Goal: Task Accomplishment & Management: Use online tool/utility

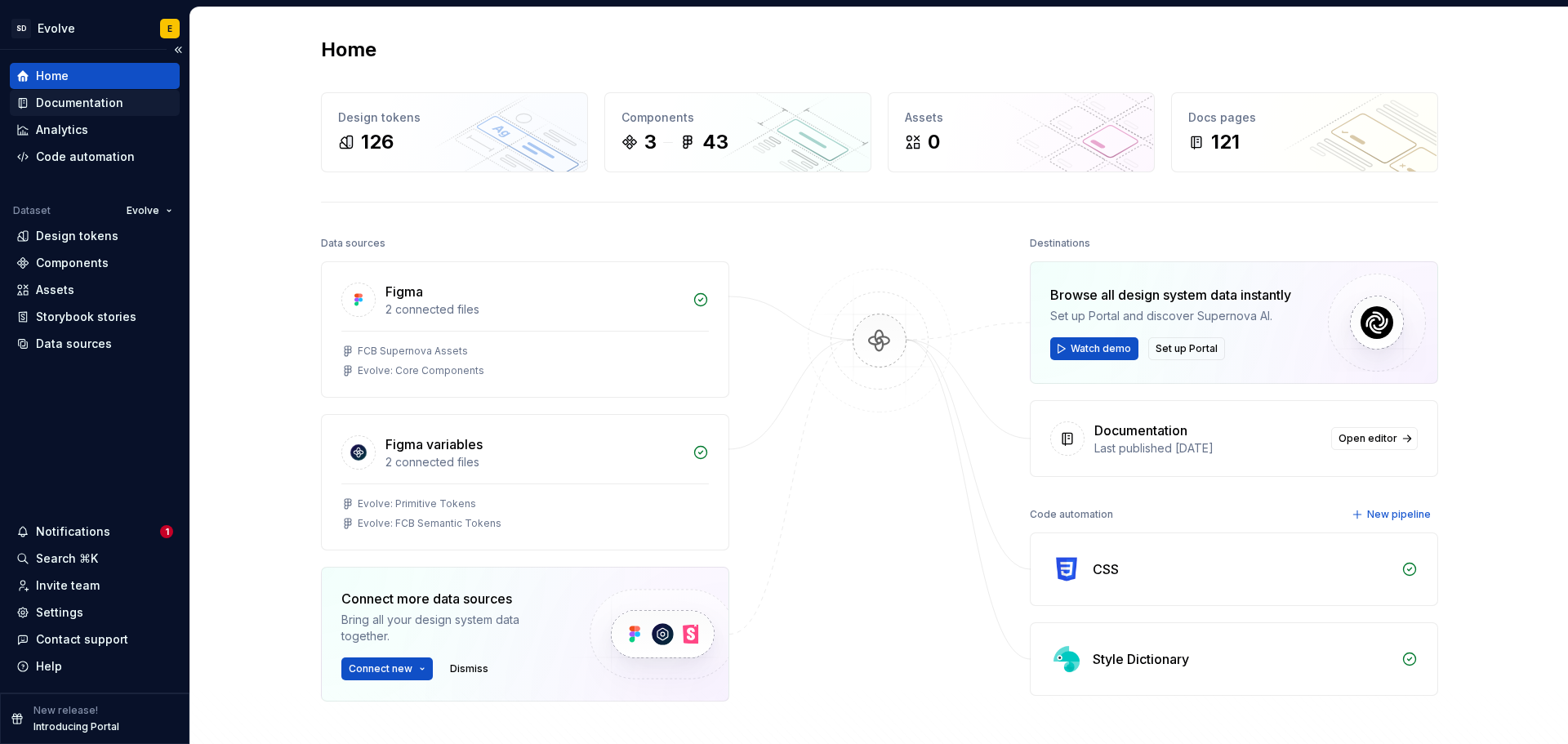
click at [66, 97] on div "Documentation" at bounding box center [79, 103] width 87 height 16
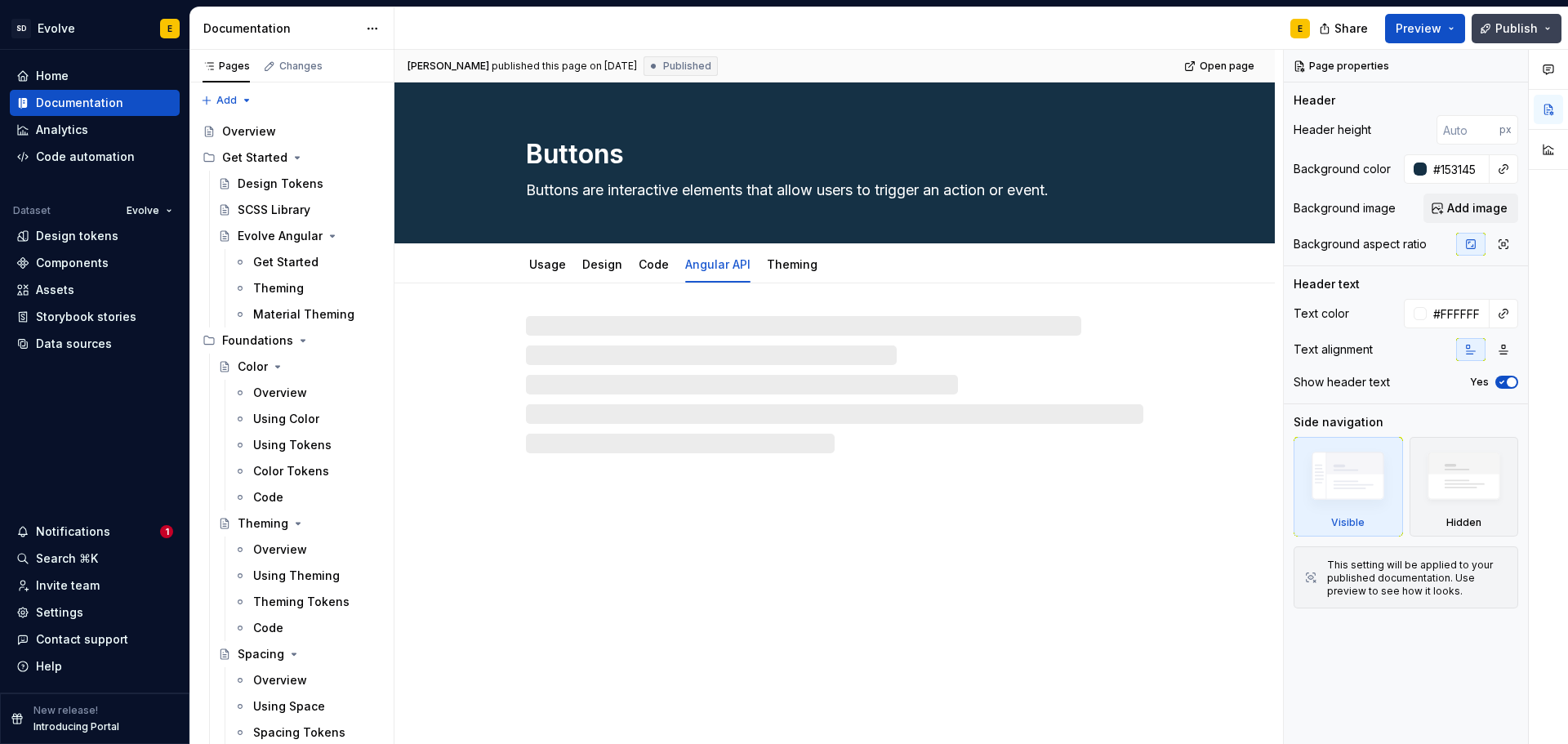
click at [1519, 34] on span "Publish" at bounding box center [1515, 28] width 42 height 16
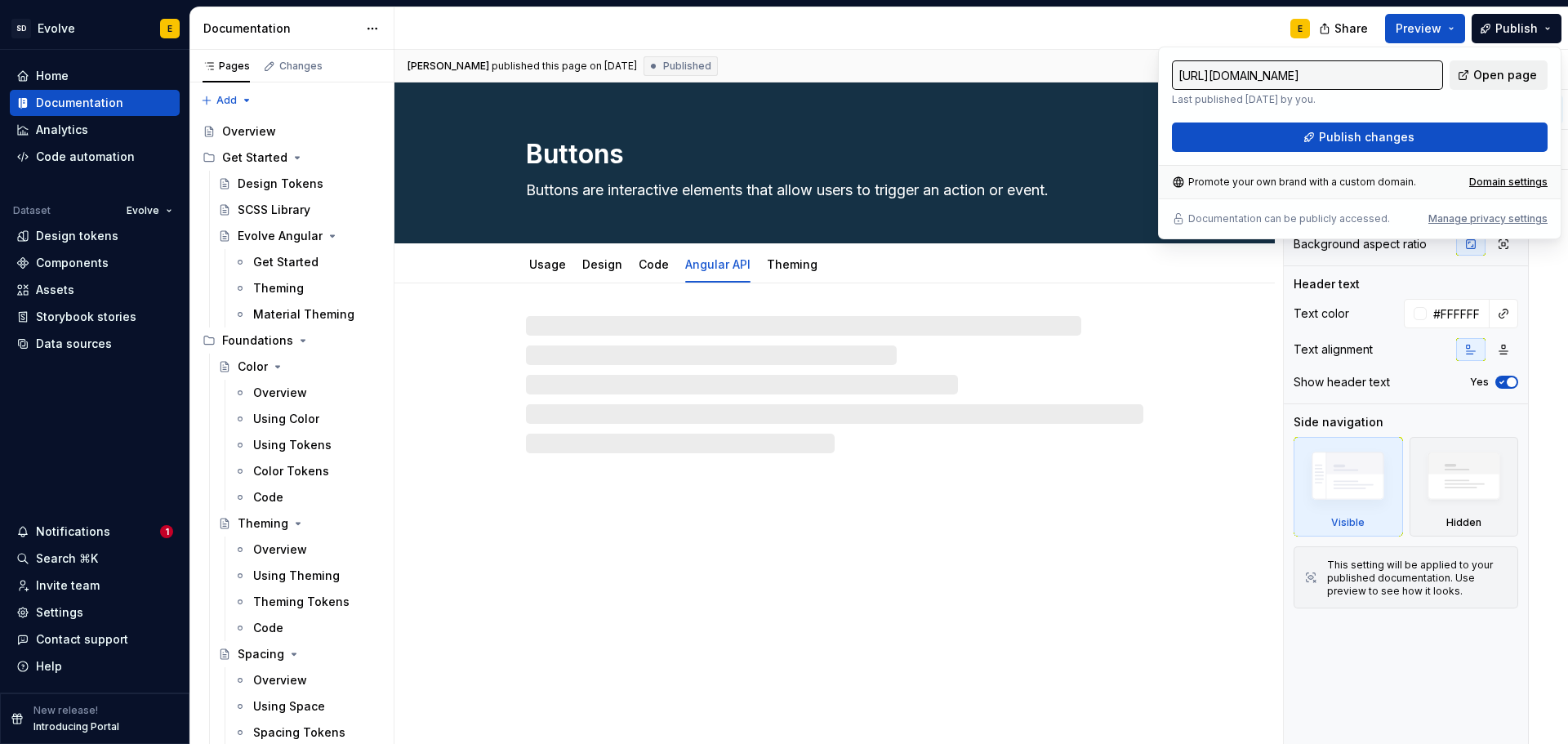
click at [1527, 81] on span "Open page" at bounding box center [1505, 75] width 64 height 16
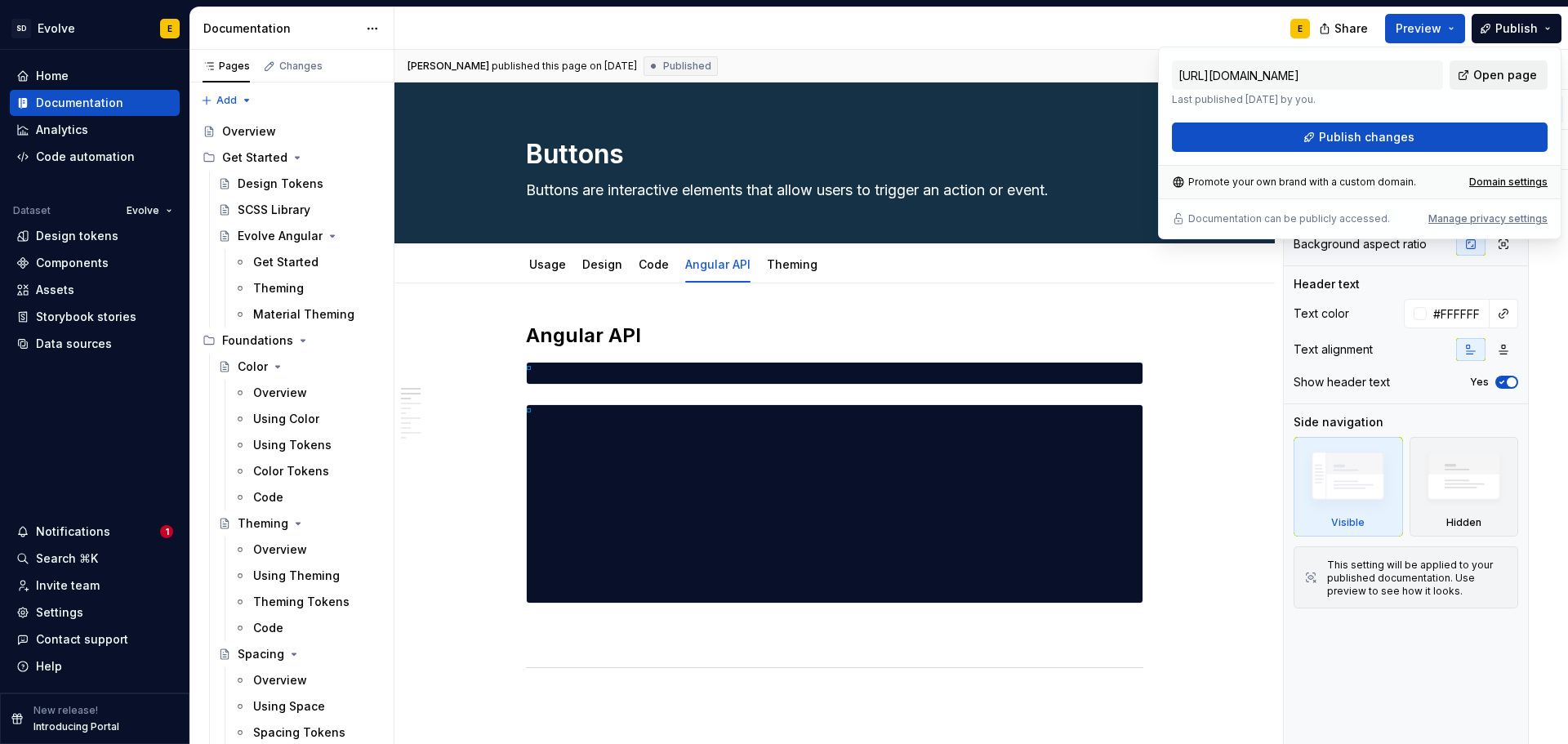
type textarea "*"
